Goal: Transaction & Acquisition: Purchase product/service

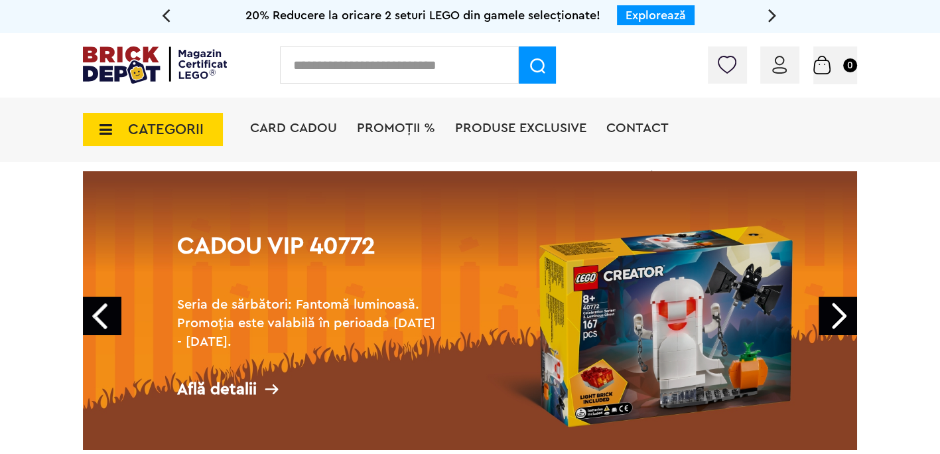
click at [324, 63] on input "text" at bounding box center [399, 64] width 239 height 37
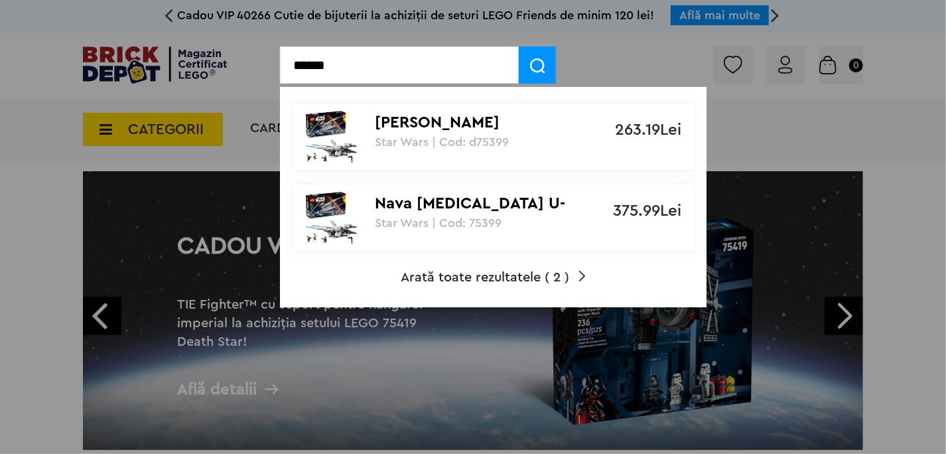
type input "******"
click at [424, 204] on p "Nava [MEDICAL_DATA] U-Wing a rebelilor" at bounding box center [487, 203] width 222 height 19
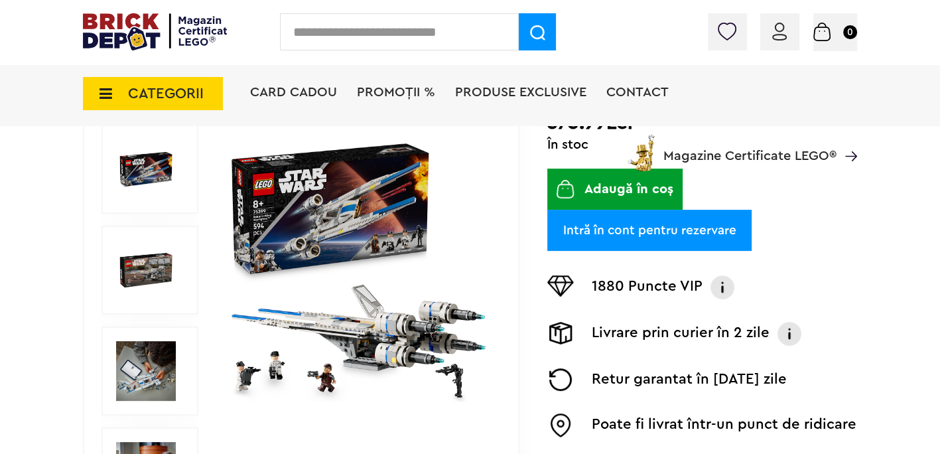
scroll to position [265, 0]
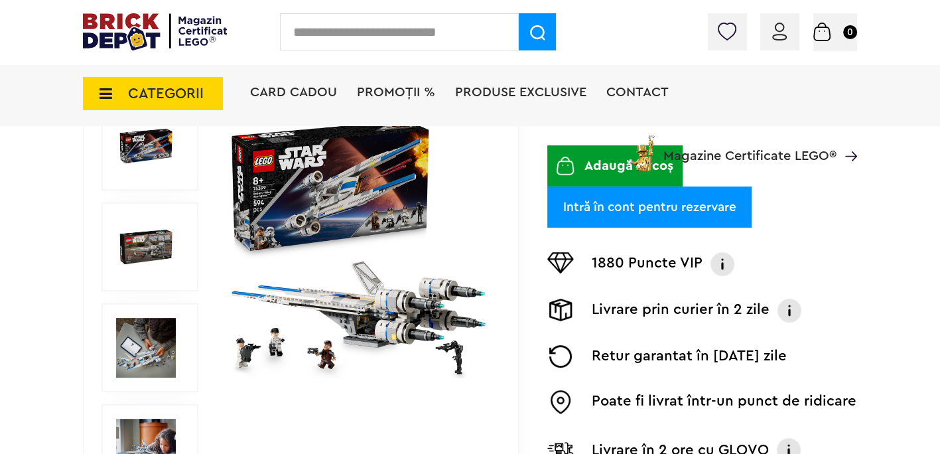
click at [143, 244] on img at bounding box center [146, 247] width 60 height 60
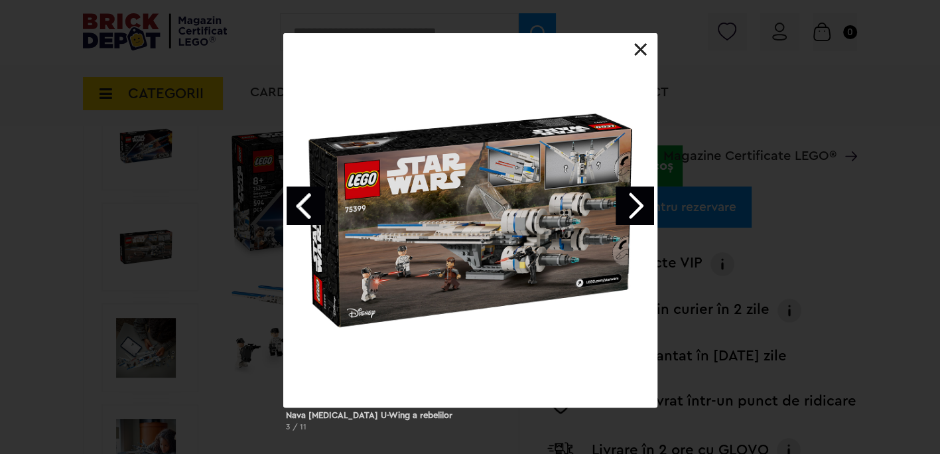
click at [629, 209] on link "Next image" at bounding box center [635, 205] width 38 height 38
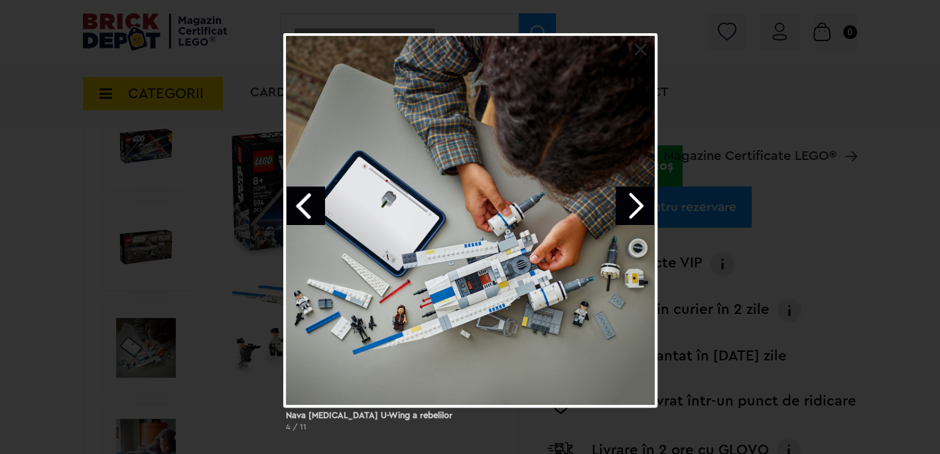
click at [629, 209] on link "Next image" at bounding box center [635, 205] width 38 height 38
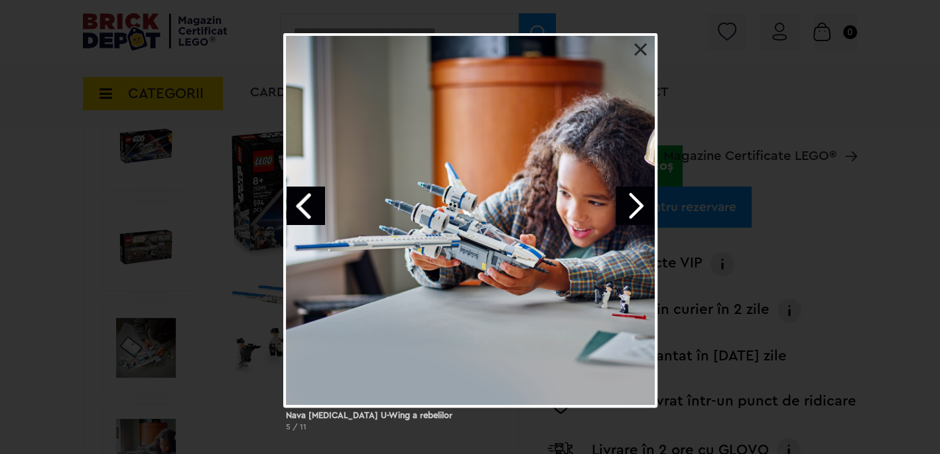
click at [629, 209] on link "Next image" at bounding box center [635, 205] width 38 height 38
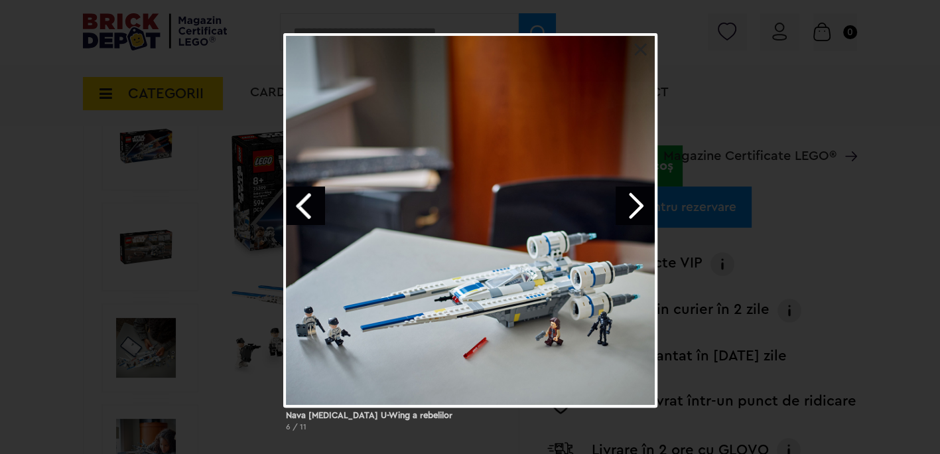
click at [629, 209] on link "Next image" at bounding box center [635, 205] width 38 height 38
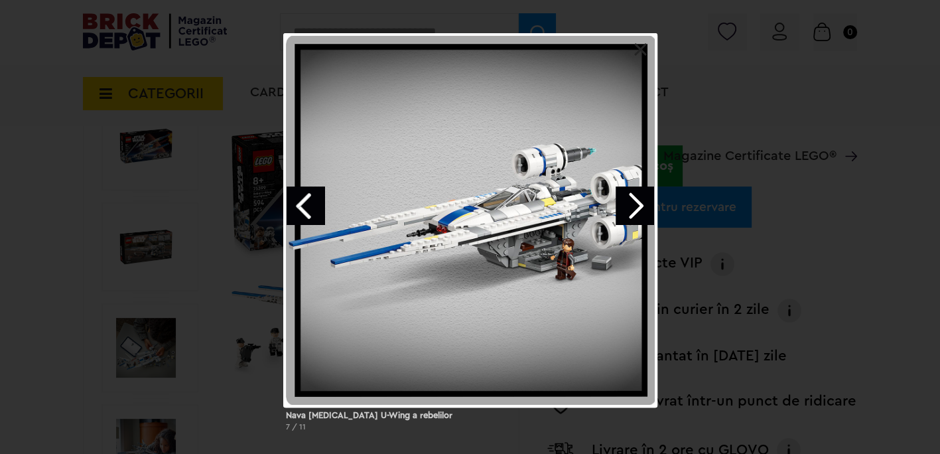
click at [628, 209] on link "Next image" at bounding box center [635, 205] width 38 height 38
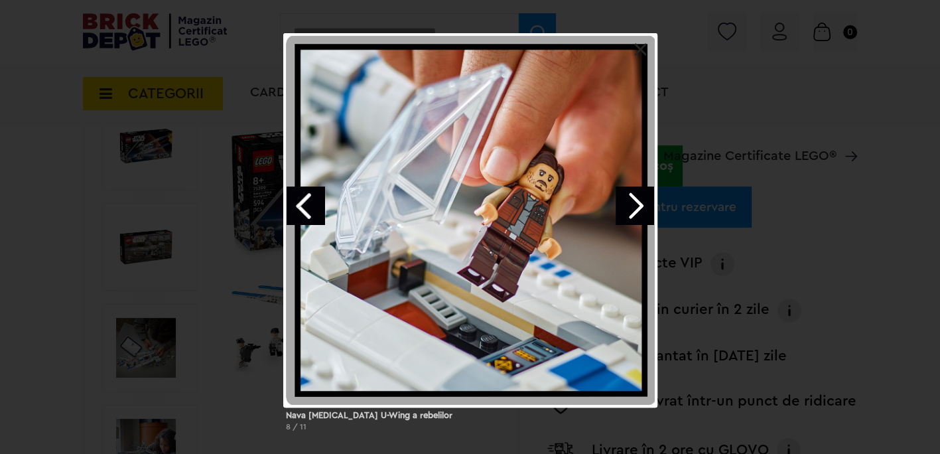
click at [628, 209] on link "Next image" at bounding box center [635, 205] width 38 height 38
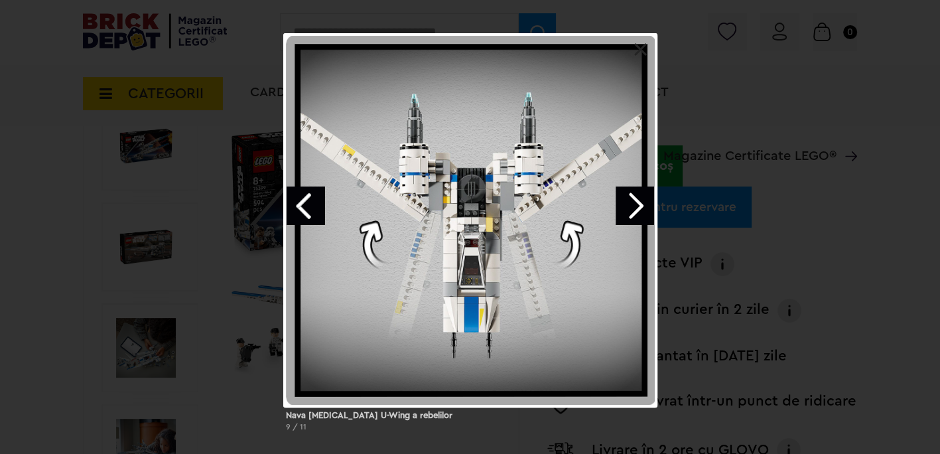
click at [628, 209] on link "Next image" at bounding box center [635, 205] width 38 height 38
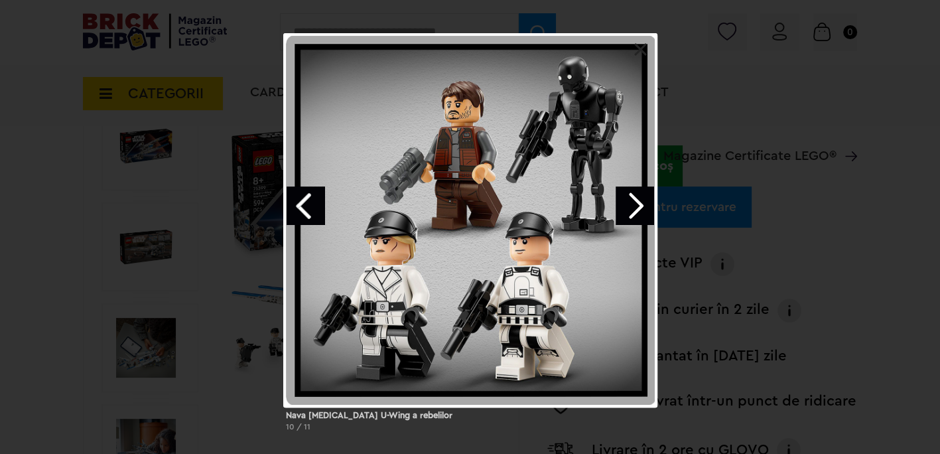
click at [639, 47] on link at bounding box center [640, 49] width 13 height 13
